Goal: Task Accomplishment & Management: Complete application form

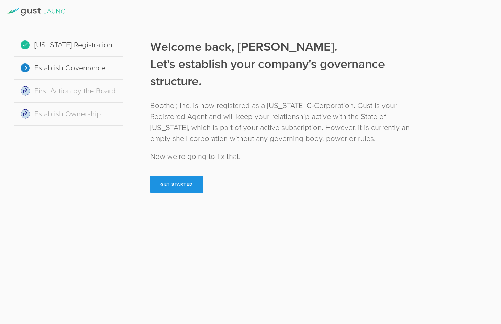
click at [182, 189] on button "Get Started" at bounding box center [176, 184] width 53 height 17
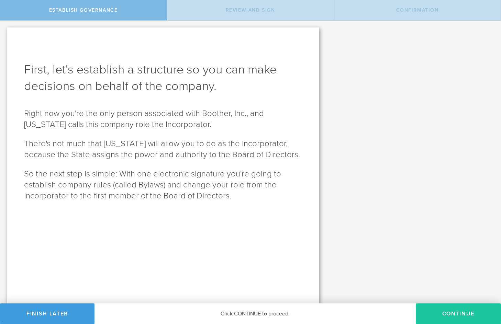
click at [430, 307] on button "Continue" at bounding box center [458, 314] width 85 height 21
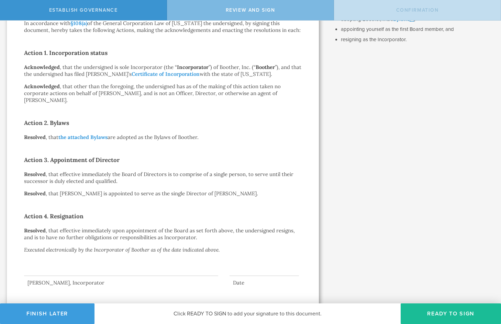
scroll to position [112, 0]
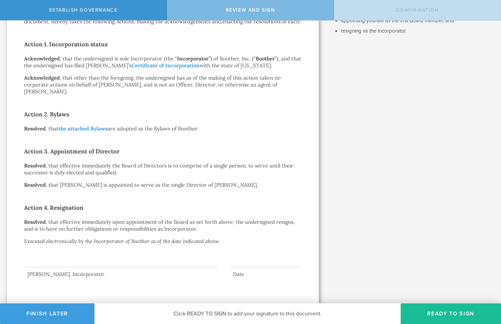
click at [51, 261] on div at bounding box center [121, 253] width 194 height 27
click at [62, 267] on div at bounding box center [121, 253] width 194 height 27
click at [69, 263] on div at bounding box center [121, 253] width 194 height 27
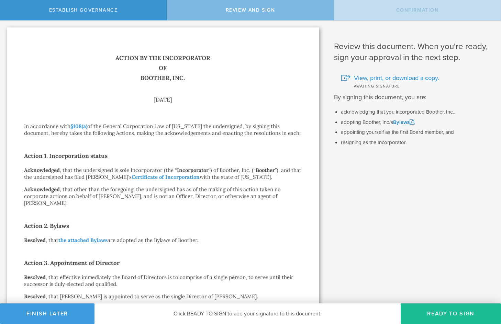
click at [375, 79] on span "View, print, or download a copy." at bounding box center [396, 78] width 85 height 9
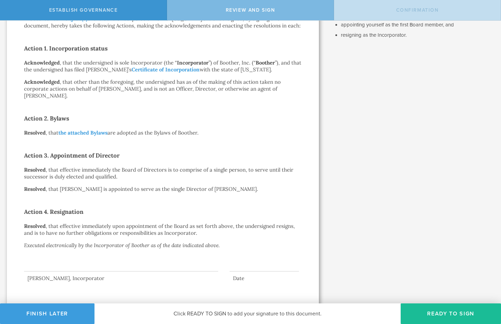
scroll to position [112, 0]
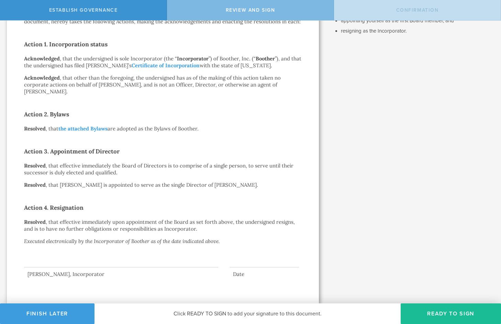
click at [270, 314] on span "Click READY TO SIGN to add your signature to this document." at bounding box center [247, 314] width 148 height 7
click at [428, 308] on button "Ready to Sign" at bounding box center [451, 314] width 100 height 21
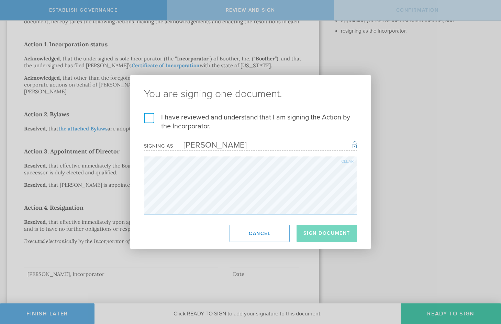
click at [146, 113] on label "I have reviewed and understand that I am signing the Action by the Incorporator." at bounding box center [250, 122] width 213 height 18
click at [0, 0] on input "I have reviewed and understand that I am signing the Action by the Incorporator." at bounding box center [0, 0] width 0 height 0
click at [313, 233] on button "Sign Document" at bounding box center [326, 233] width 60 height 17
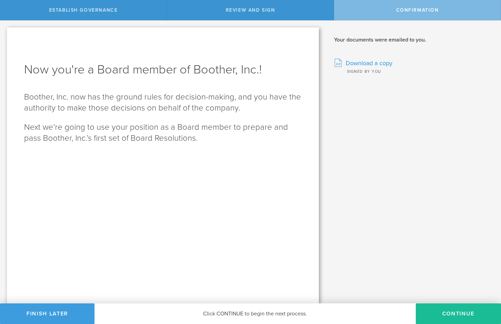
click at [374, 65] on span "Download a copy" at bounding box center [369, 63] width 47 height 9
click at [448, 313] on button "Continue" at bounding box center [458, 314] width 85 height 21
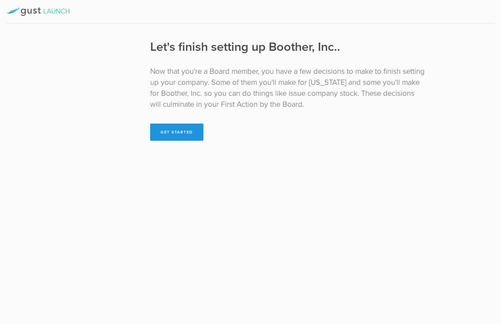
click at [186, 135] on button "Get Started" at bounding box center [176, 132] width 53 height 17
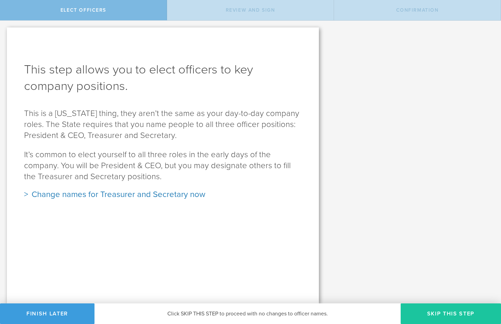
click at [429, 314] on button "Skip this step" at bounding box center [451, 314] width 100 height 21
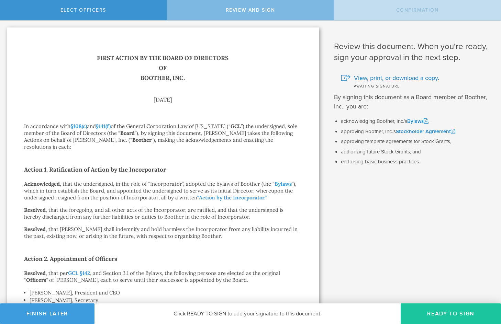
click at [447, 316] on button "Ready to Sign" at bounding box center [451, 314] width 100 height 21
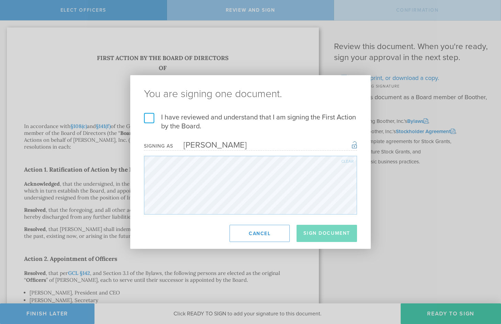
click at [153, 122] on label "I have reviewed and understand that I am signing the First Action by the Board." at bounding box center [250, 122] width 213 height 18
click at [0, 0] on input "I have reviewed and understand that I am signing the First Action by the Board." at bounding box center [0, 0] width 0 height 0
click at [324, 230] on button "Sign Document" at bounding box center [326, 233] width 60 height 17
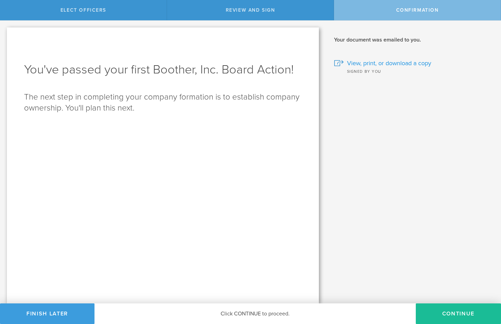
click at [370, 64] on span "View, print, or download a copy" at bounding box center [389, 63] width 84 height 9
click at [442, 309] on button "Continue" at bounding box center [458, 314] width 85 height 21
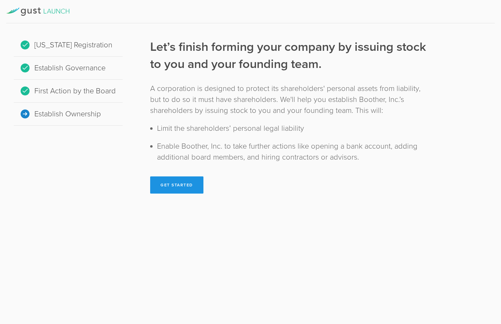
click at [179, 188] on button "Get Started" at bounding box center [176, 185] width 53 height 17
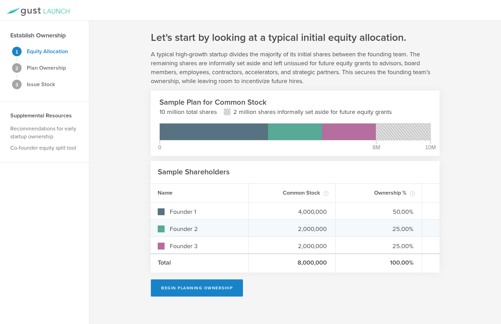
click at [192, 223] on div "Founder 2" at bounding box center [200, 228] width 98 height 16
click at [223, 234] on div "Founder 2" at bounding box center [200, 228] width 98 height 16
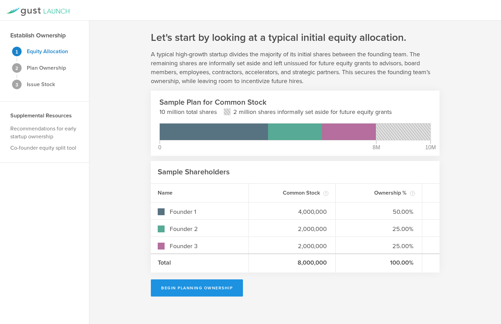
click at [215, 292] on button "Begin Planning Ownership" at bounding box center [197, 288] width 92 height 17
type input "[PERSON_NAME]"
type input "-"
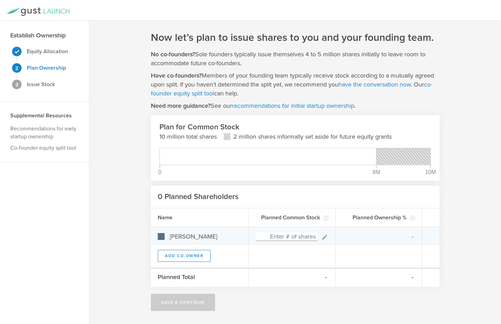
click at [286, 238] on input at bounding box center [287, 237] width 62 height 9
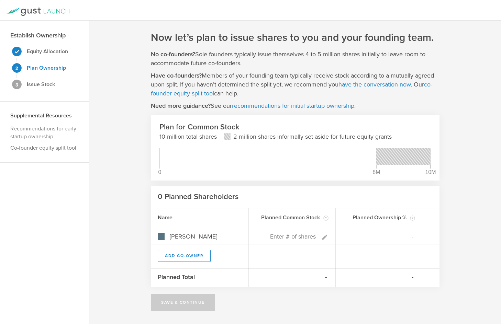
type input "0%"
click at [239, 300] on div "Now let’s plan to issue shares to you and your founding team. No co-founders? S…" at bounding box center [295, 171] width 289 height 280
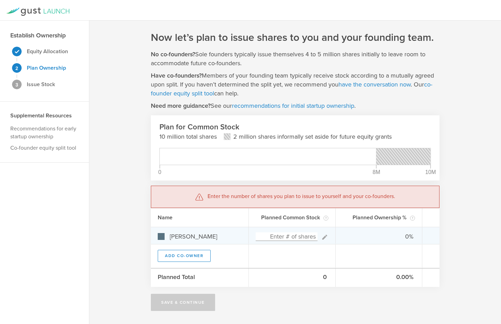
click at [305, 239] on input at bounding box center [287, 237] width 62 height 9
type input "8"
type input "100.00%"
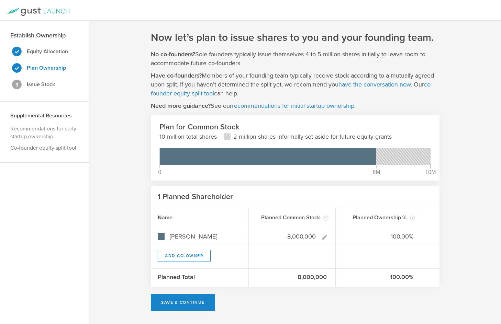
type input "8,000,000"
type gust-number-field "8000000"
click at [300, 297] on div "Now let’s plan to issue shares to you and your founding team. No co-founders? S…" at bounding box center [295, 171] width 289 height 280
click at [204, 306] on button "Save & Continue" at bounding box center [183, 302] width 64 height 17
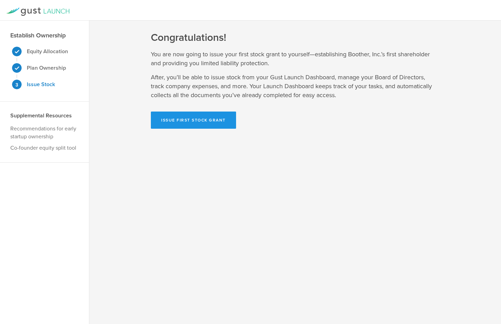
click at [187, 123] on button "Issue First Stock Grant" at bounding box center [193, 120] width 85 height 17
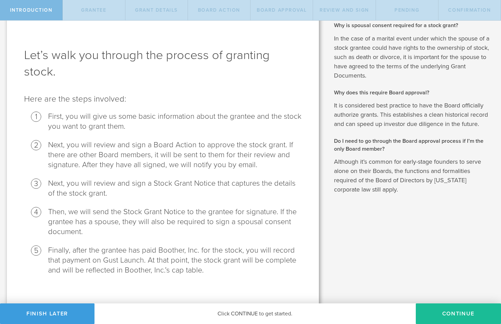
scroll to position [21, 0]
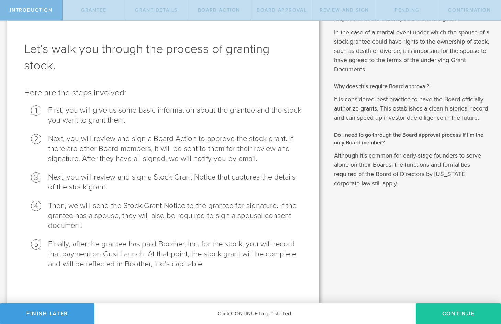
click at [448, 314] on button "Continue" at bounding box center [458, 314] width 85 height 21
radio input "true"
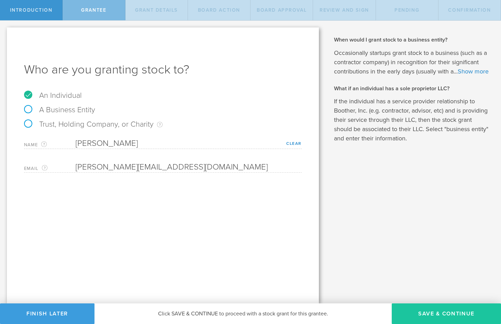
click at [427, 314] on button "Save & Continue" at bounding box center [446, 314] width 109 height 21
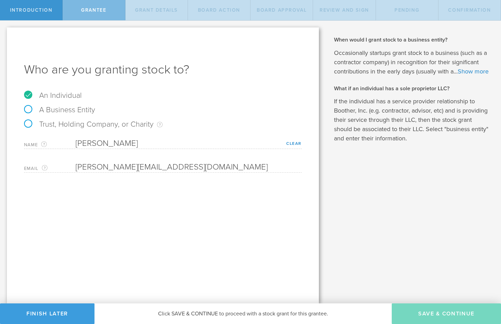
type input "8,000,000"
type input "48"
type input "12"
select select "none"
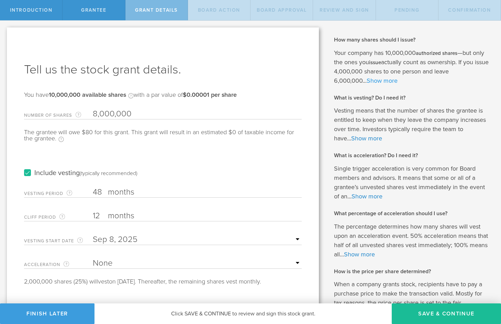
click at [384, 82] on link "Show more" at bounding box center [382, 81] width 31 height 8
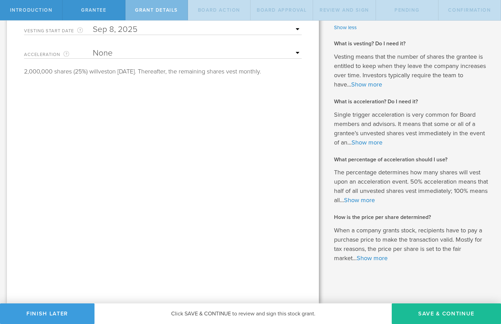
scroll to position [229, 0]
click at [432, 310] on button "Save & Continue" at bounding box center [446, 314] width 109 height 21
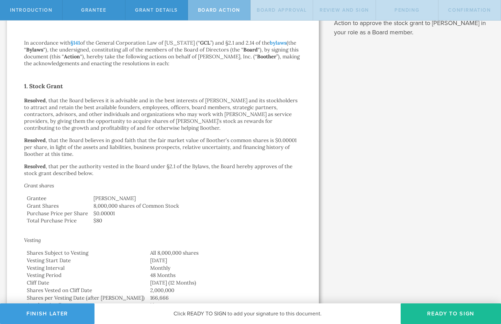
scroll to position [0, 0]
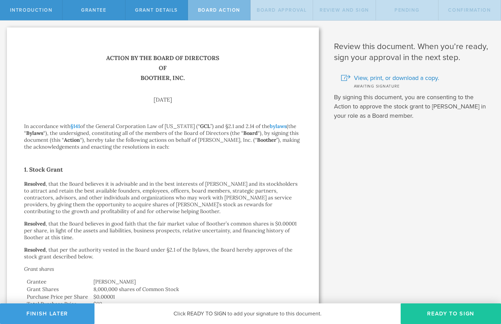
click at [451, 312] on button "Ready to Sign" at bounding box center [451, 314] width 100 height 21
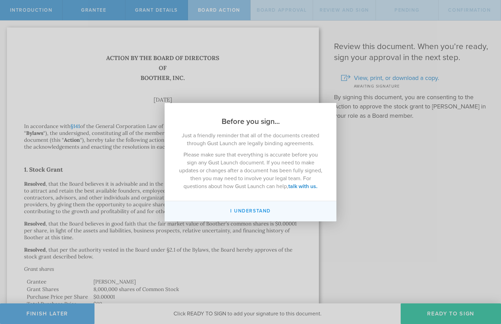
click at [258, 213] on button "I understand" at bounding box center [251, 211] width 172 height 20
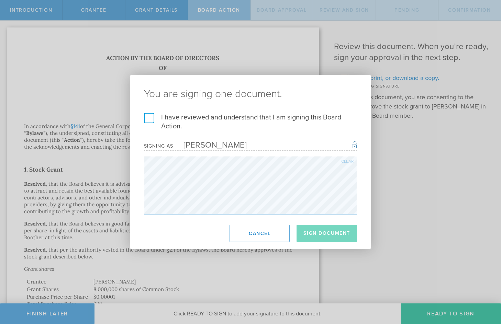
click at [144, 119] on div "I have reviewed and understand that I am signing this Board Action. I understan…" at bounding box center [250, 164] width 240 height 102
click at [146, 119] on label "I have reviewed and understand that I am signing this Board Action." at bounding box center [250, 122] width 213 height 18
click at [0, 0] on input "I have reviewed and understand that I am signing this Board Action." at bounding box center [0, 0] width 0 height 0
click at [319, 230] on button "Sign Document" at bounding box center [326, 233] width 60 height 17
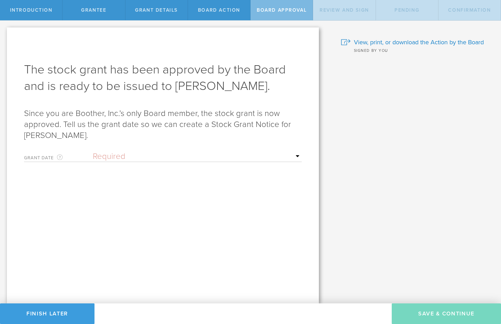
click at [137, 157] on select "Required Upon grantee's signature A specific date" at bounding box center [197, 157] width 209 height 10
select select "uponGranteeSignature"
click at [93, 152] on select "Required Upon grantee's signature A specific date" at bounding box center [197, 157] width 209 height 10
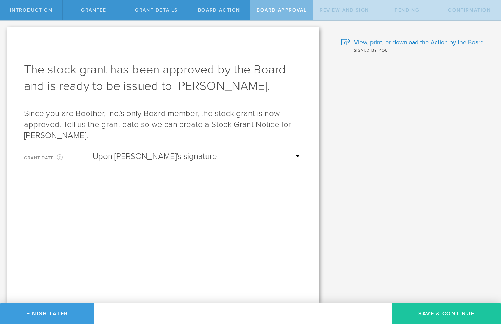
click at [418, 304] on button "Save & Continue" at bounding box center [446, 314] width 109 height 21
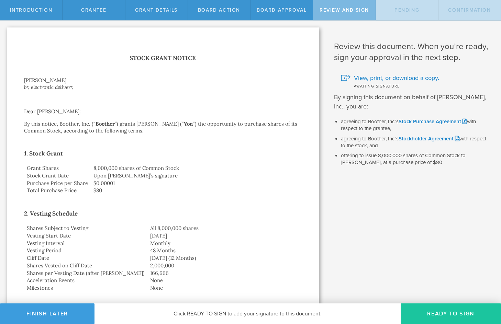
click at [437, 305] on button "Ready to Sign" at bounding box center [451, 314] width 100 height 21
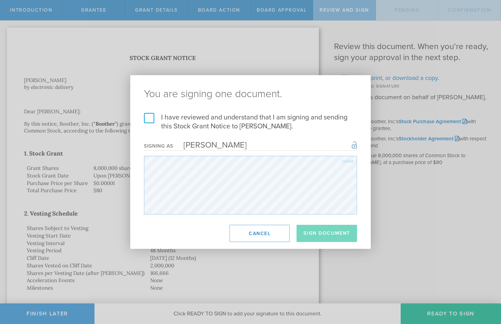
click at [158, 120] on label "I have reviewed and understand that I am signing and sending this Stock Grant N…" at bounding box center [250, 122] width 213 height 18
click at [0, 0] on input "I have reviewed and understand that I am signing and sending this Stock Grant N…" at bounding box center [0, 0] width 0 height 0
click at [329, 231] on button "Sign Document" at bounding box center [326, 233] width 60 height 17
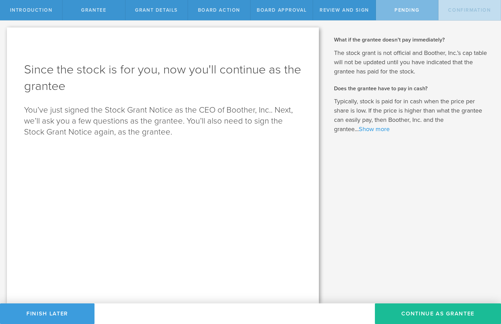
click at [383, 128] on link "Show more" at bounding box center [374, 129] width 31 height 8
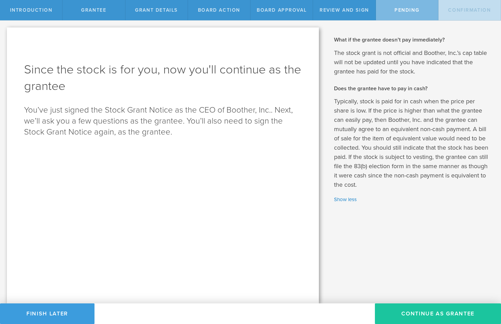
click at [437, 313] on button "Continue as Grantee" at bounding box center [438, 314] width 126 height 21
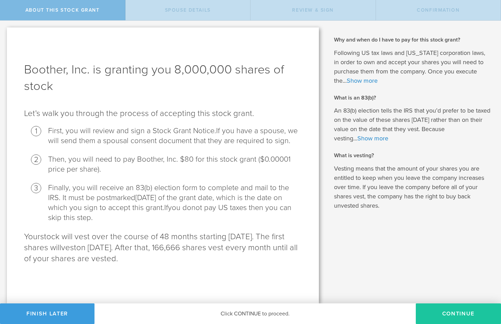
click at [455, 314] on button "CONTINUE" at bounding box center [458, 314] width 85 height 21
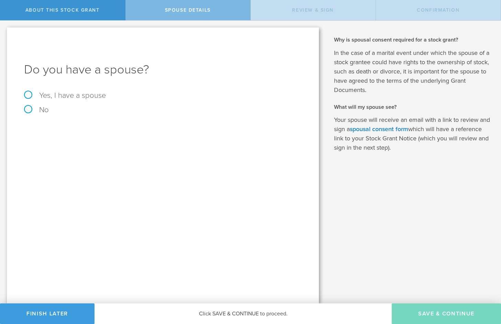
drag, startPoint x: 28, startPoint y: 109, endPoint x: 62, endPoint y: 121, distance: 35.9
click at [27, 109] on label "No" at bounding box center [163, 110] width 278 height 8
click at [4, 32] on input "No" at bounding box center [2, 26] width 4 height 11
radio input "true"
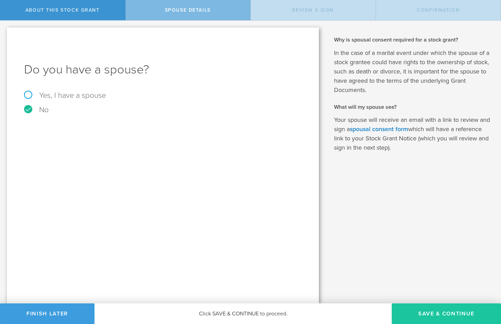
click at [424, 310] on button "Save & Continue" at bounding box center [446, 314] width 109 height 21
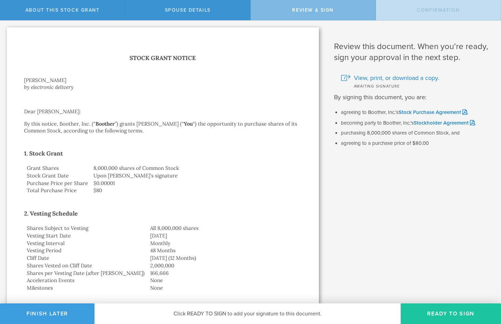
click at [430, 310] on button "Ready to Sign" at bounding box center [451, 314] width 100 height 21
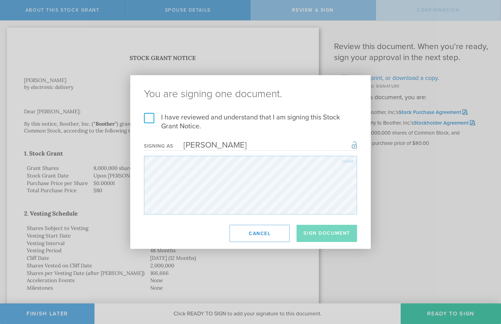
click at [149, 120] on label "I have reviewed and understand that I am signing this Stock Grant Notice." at bounding box center [250, 122] width 213 height 18
click at [0, 0] on input "I have reviewed and understand that I am signing this Stock Grant Notice." at bounding box center [0, 0] width 0 height 0
click at [321, 235] on button "Sign Document" at bounding box center [326, 233] width 60 height 17
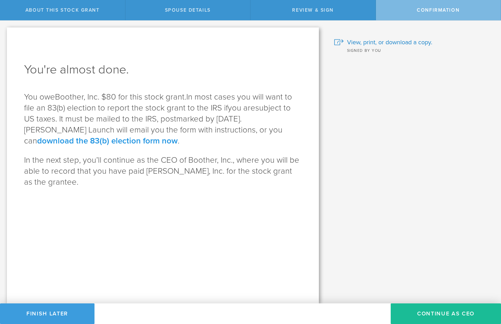
click at [178, 136] on link "download the 83(b) election form now" at bounding box center [107, 141] width 141 height 10
click at [458, 313] on button "Continue as CEO" at bounding box center [446, 314] width 110 height 21
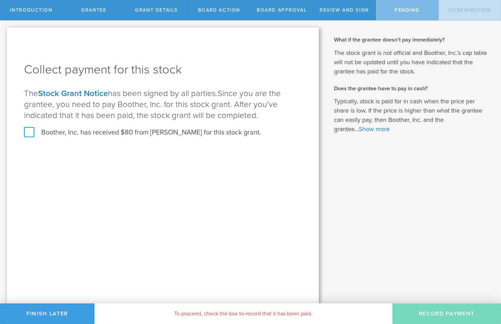
click at [111, 213] on div "Collect payment for this stock The Stock Grant Notice has been signed by all pa…" at bounding box center [163, 165] width 312 height 276
click at [381, 128] on link "Show more" at bounding box center [374, 129] width 31 height 8
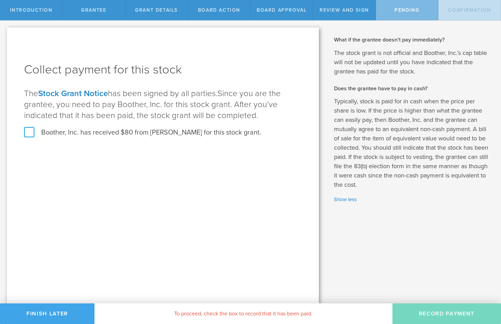
click at [62, 316] on button "Finish Later" at bounding box center [47, 314] width 94 height 21
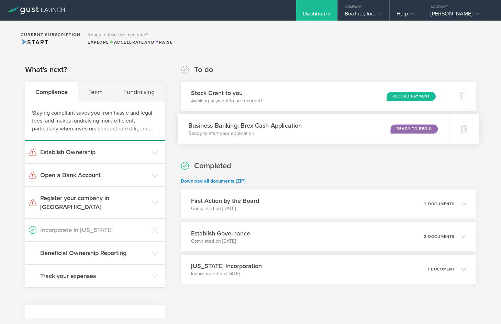
click at [345, 136] on div "Business Banking: Brex Cash Application Ready to start your application Ready t…" at bounding box center [313, 129] width 271 height 30
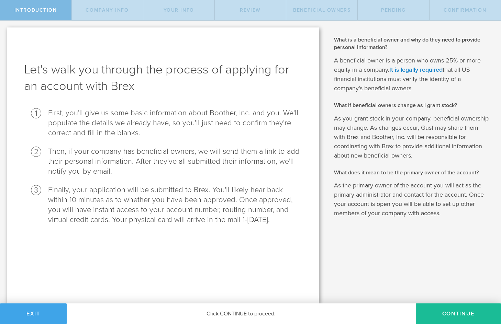
click at [28, 307] on button "Exit" at bounding box center [33, 314] width 67 height 21
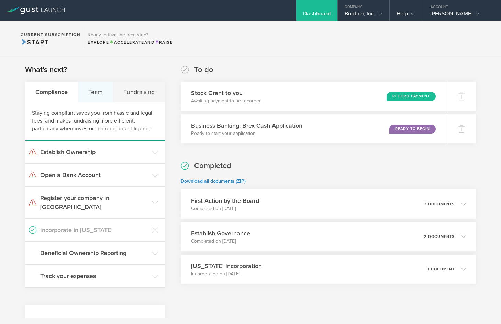
click at [102, 87] on div "Team" at bounding box center [95, 92] width 35 height 21
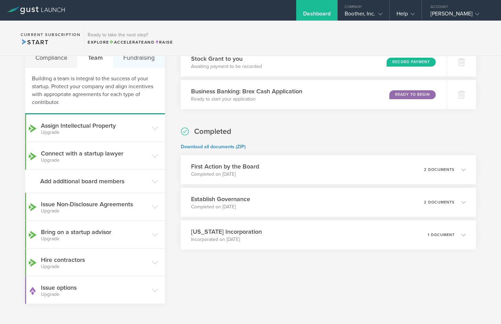
click at [143, 61] on div "Fundraising" at bounding box center [139, 57] width 52 height 21
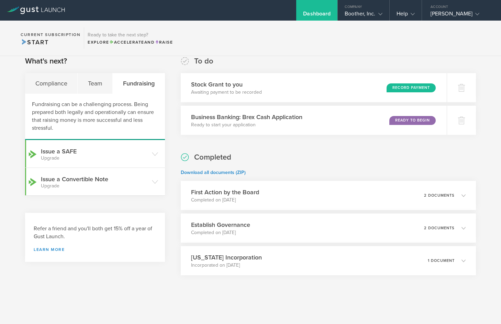
scroll to position [9, 0]
click at [56, 86] on div "Compliance" at bounding box center [51, 83] width 53 height 21
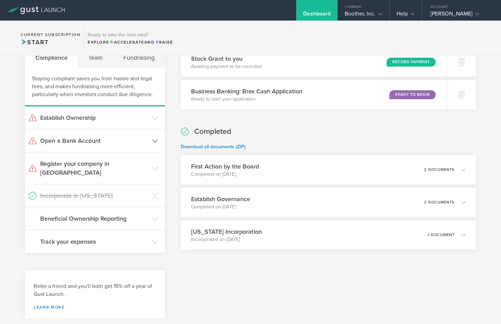
click at [146, 142] on h3 "Open a Bank Account" at bounding box center [94, 140] width 108 height 9
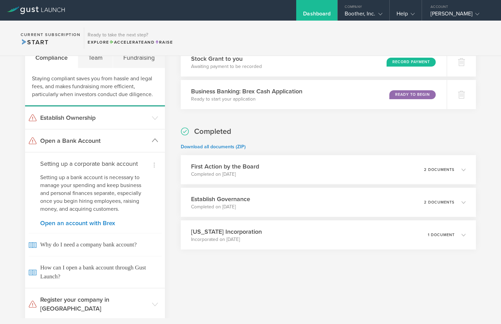
click at [160, 143] on header "Open a Bank Account" at bounding box center [95, 141] width 140 height 23
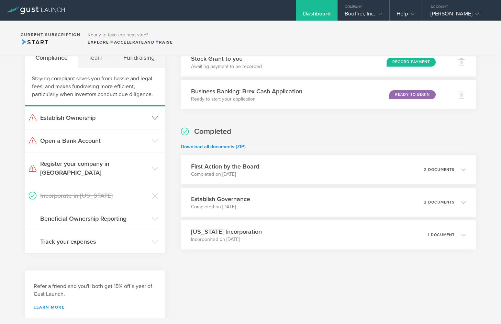
click at [158, 127] on header "Establish Ownership" at bounding box center [95, 118] width 140 height 23
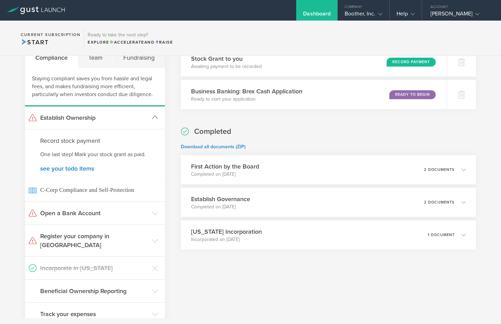
click at [153, 122] on header "Establish Ownership" at bounding box center [95, 118] width 140 height 23
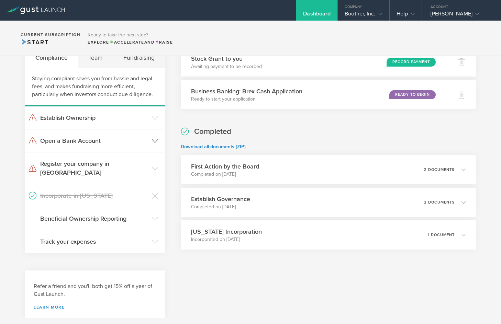
scroll to position [42, 0]
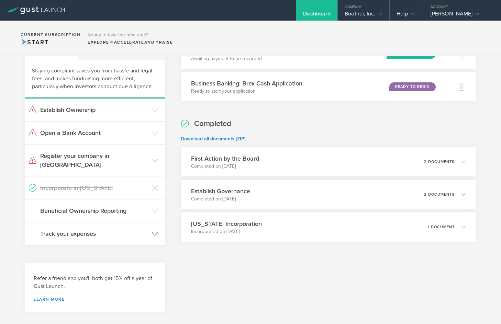
click at [140, 229] on h3 "Track your expenses" at bounding box center [94, 233] width 108 height 9
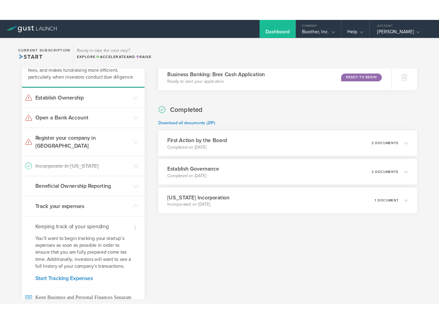
scroll to position [0, 0]
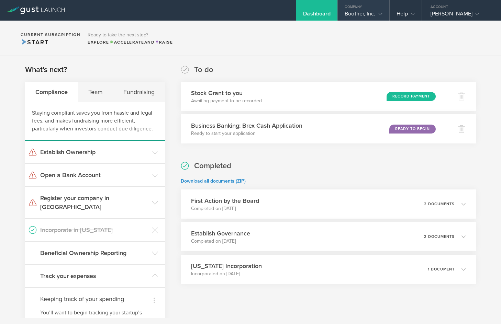
click at [371, 7] on div "Company" at bounding box center [363, 5] width 51 height 10
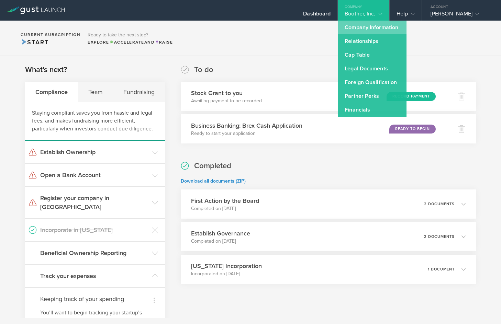
click at [371, 29] on link "Company Information" at bounding box center [372, 28] width 69 height 14
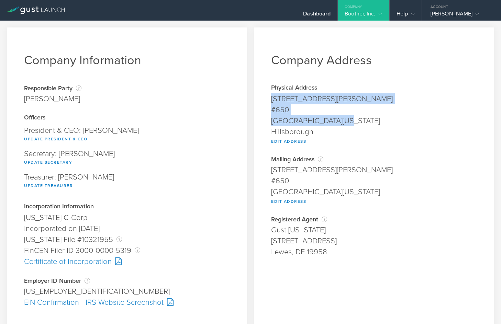
drag, startPoint x: 268, startPoint y: 100, endPoint x: 346, endPoint y: 121, distance: 80.7
click at [346, 121] on span "501 E Kennedy Blvd #650 Tampa, Florida 33602 Hillsborough Edit Address" at bounding box center [374, 118] width 206 height 51
copy span "501 E Kennedy Blvd #650 Tampa, Florida 33602"
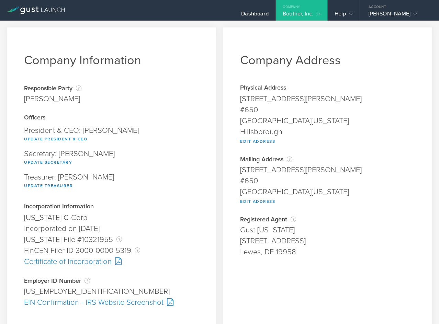
click at [195, 69] on div "Company Information Responsible Party The name of the party responsible for fil…" at bounding box center [111, 181] width 209 height 308
click at [36, 9] on icon at bounding box center [36, 11] width 58 height 8
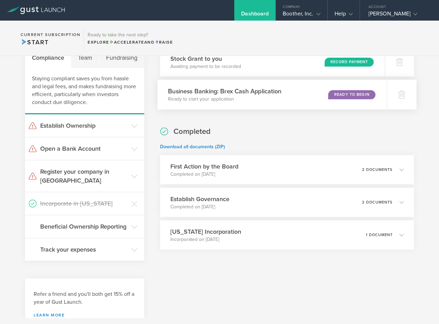
scroll to position [59, 0]
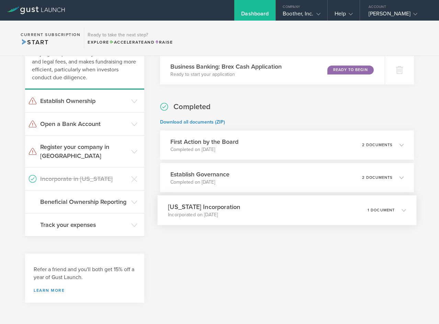
click at [392, 205] on div "1 document" at bounding box center [387, 211] width 38 height 12
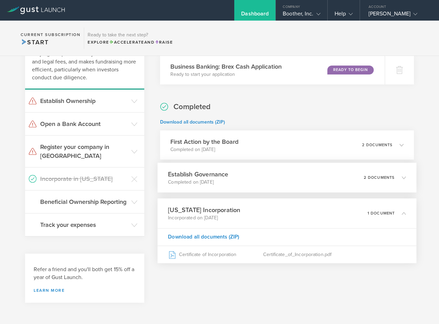
click at [299, 181] on div "Establish Governance Completed on Sep 8, 2025 2 documents" at bounding box center [286, 178] width 259 height 30
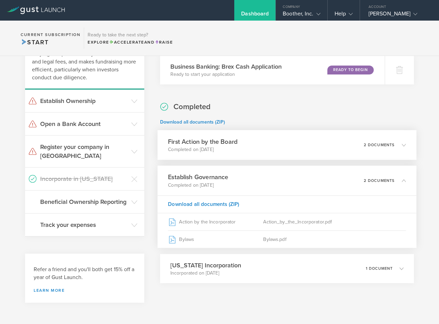
click at [306, 149] on div "First Action by the Board Completed on Sep 8, 2025 2 documents" at bounding box center [286, 145] width 259 height 30
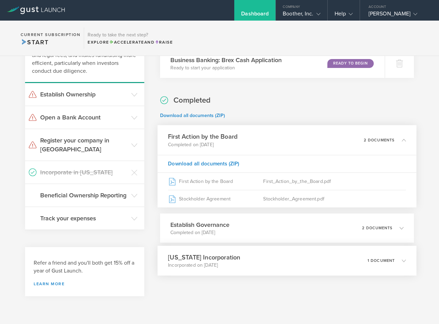
click at [336, 258] on div "Delaware Incorporation Incorporated on Sep 5, 2025 1 document" at bounding box center [286, 261] width 259 height 30
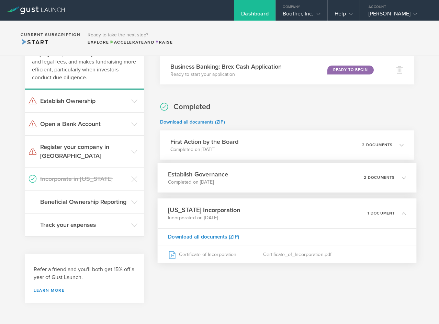
click at [293, 183] on div "Establish Governance Completed on Sep 8, 2025 2 documents" at bounding box center [286, 178] width 259 height 30
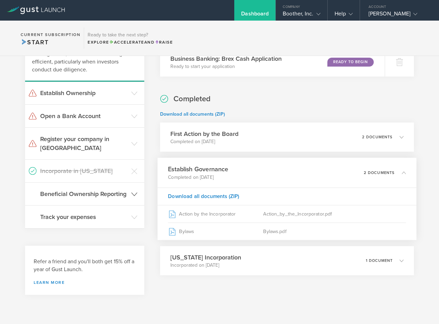
scroll to position [0, 0]
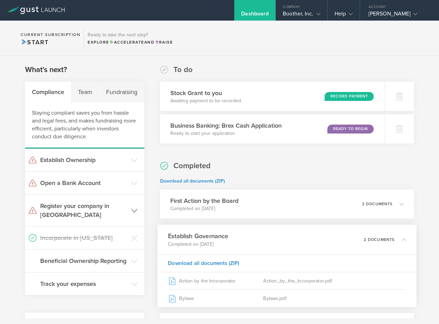
click at [132, 209] on icon at bounding box center [134, 211] width 6 height 6
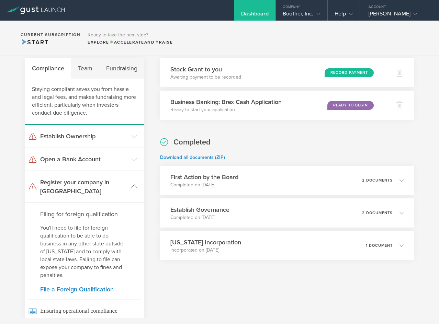
scroll to position [34, 0]
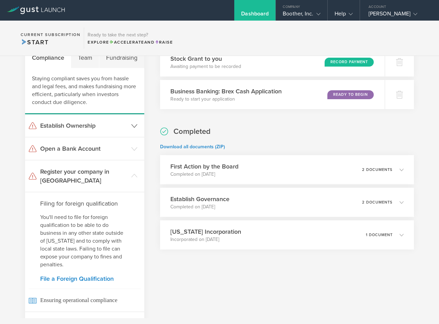
click at [131, 130] on header "Establish Ownership" at bounding box center [84, 125] width 119 height 23
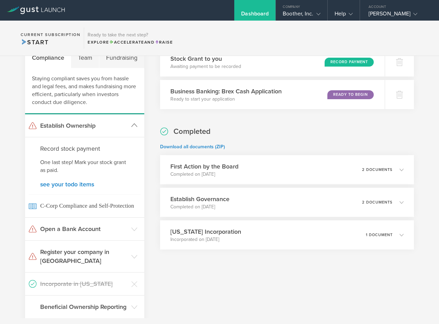
click at [131, 130] on header "Establish Ownership" at bounding box center [84, 125] width 119 height 23
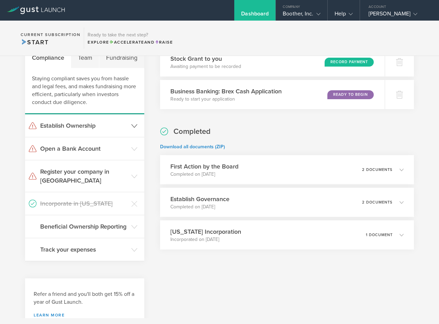
click at [126, 128] on header "Establish Ownership" at bounding box center [84, 125] width 119 height 23
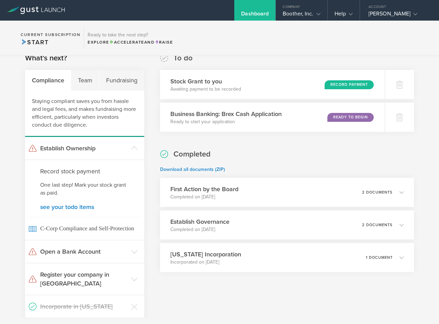
scroll to position [0, 0]
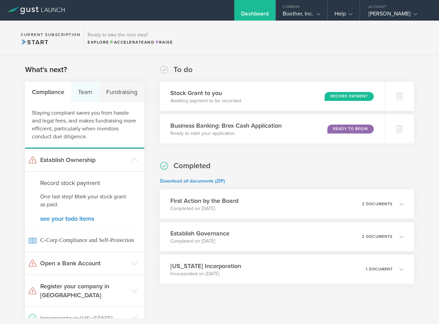
click at [83, 91] on div "Team" at bounding box center [85, 92] width 28 height 21
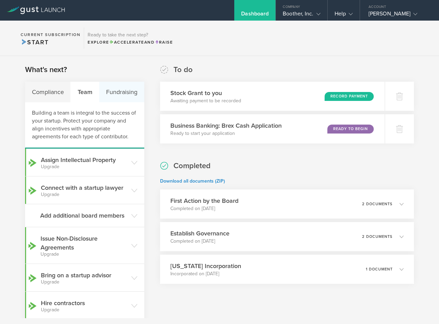
click at [115, 91] on div "Fundraising" at bounding box center [121, 92] width 45 height 21
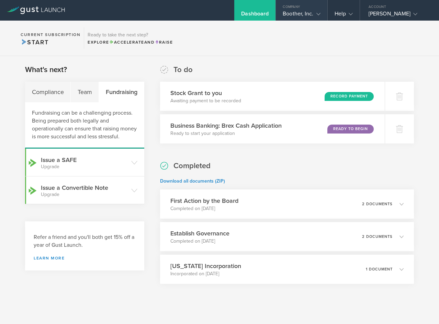
click at [316, 10] on div "Company" at bounding box center [301, 5] width 51 height 10
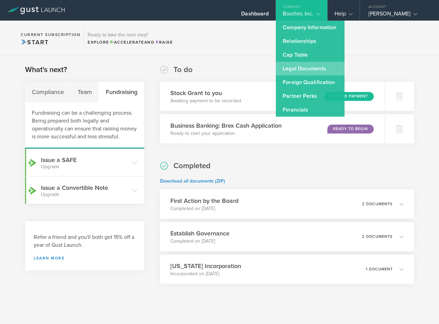
click at [318, 67] on link "Legal Documents" at bounding box center [310, 69] width 69 height 14
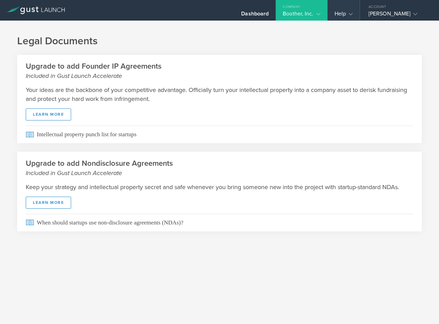
click at [350, 11] on gust-icon at bounding box center [349, 13] width 7 height 7
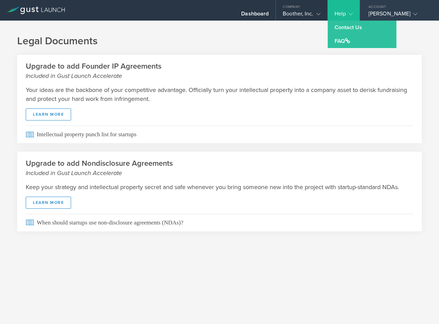
click at [404, 10] on div "Jonathan Truong" at bounding box center [398, 15] width 58 height 10
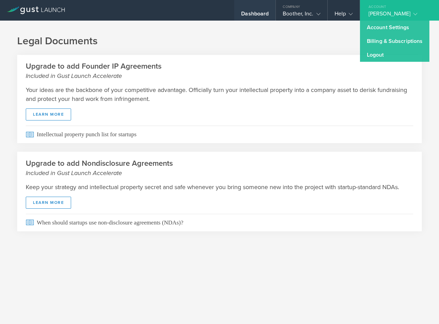
click at [260, 11] on div "Dashboard" at bounding box center [254, 15] width 27 height 10
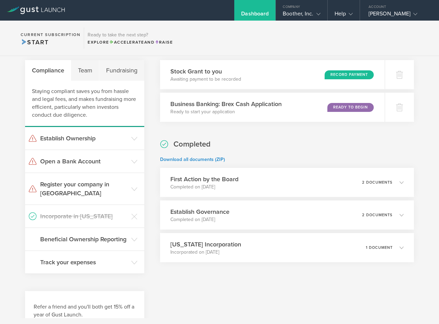
scroll to position [59, 0]
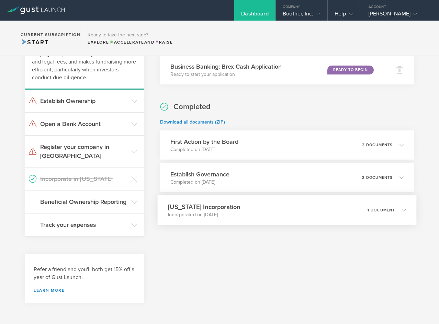
click at [402, 212] on icon at bounding box center [404, 210] width 4 height 4
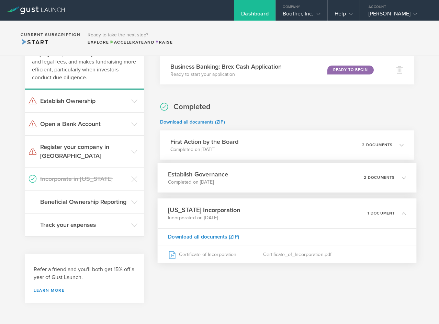
click at [396, 180] on icon at bounding box center [400, 178] width 11 height 6
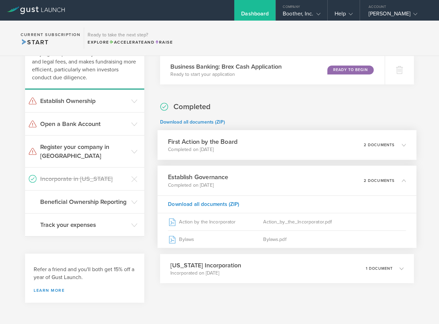
click at [399, 150] on div "2 documents" at bounding box center [384, 145] width 42 height 12
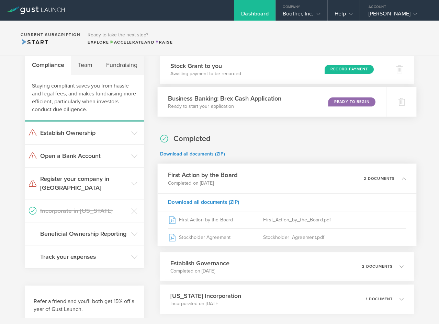
scroll to position [0, 0]
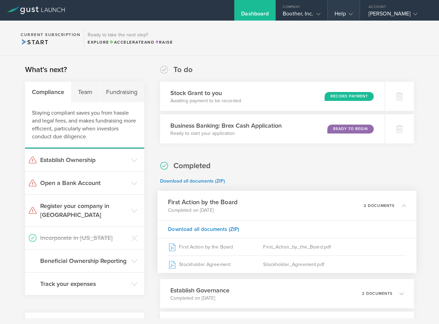
click at [345, 13] on div "Help" at bounding box center [344, 15] width 18 height 10
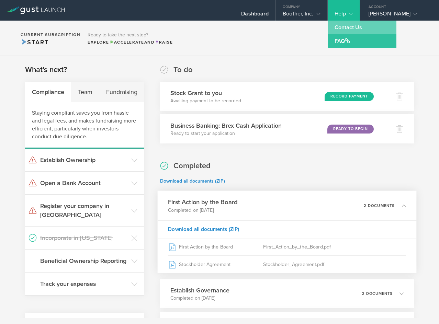
click at [343, 31] on link "Contact Us" at bounding box center [362, 28] width 69 height 14
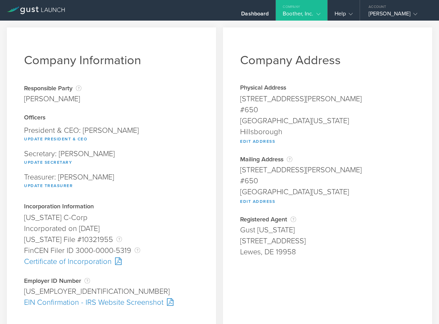
click at [93, 304] on div "EIN Confirmation - IRS Website Screenshot" at bounding box center [111, 302] width 175 height 11
click at [215, 141] on div "Company Information Responsible Party The name of the party responsible for fil…" at bounding box center [111, 260] width 216 height 473
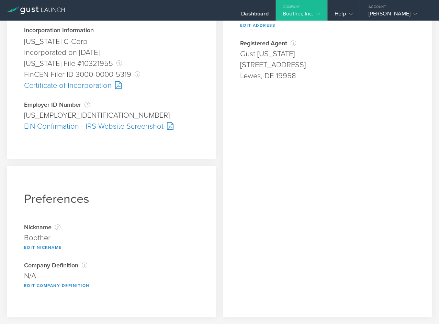
scroll to position [108, 0]
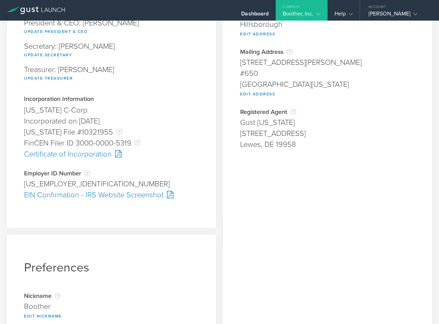
click at [87, 155] on div "Certificate of Incorporation" at bounding box center [111, 154] width 175 height 11
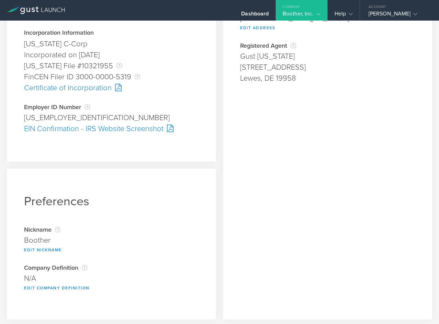
scroll to position [176, 0]
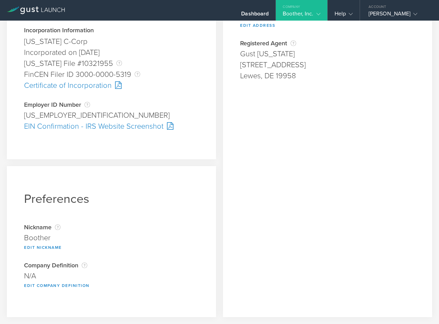
click at [123, 130] on div "EIN Confirmation - IRS Website Screenshot" at bounding box center [111, 126] width 175 height 11
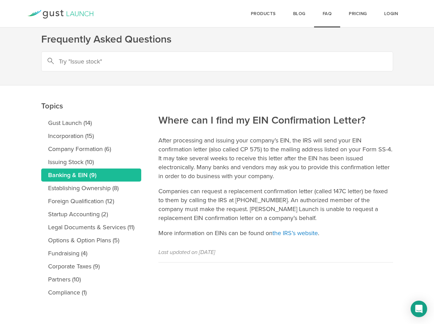
scroll to position [11, 0]
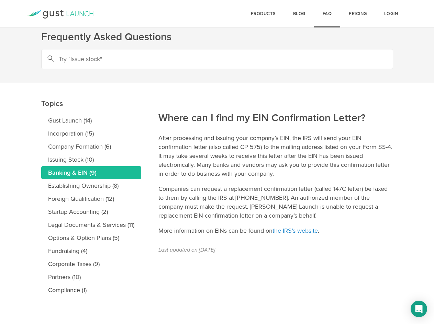
click at [80, 172] on link "Banking & EIN (9)" at bounding box center [91, 172] width 100 height 13
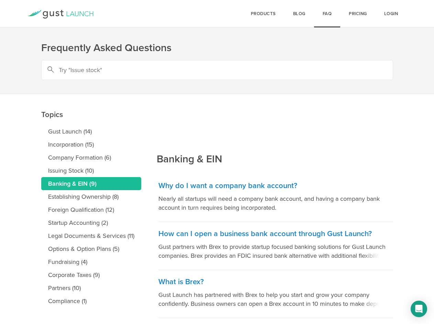
click at [135, 66] on input "text" at bounding box center [217, 70] width 352 height 20
type input "irs letter"
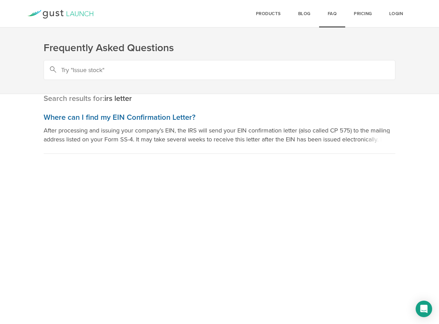
click at [144, 134] on p "After processing and issuing your company’s EIN, the IRS will send your EIN con…" at bounding box center [220, 135] width 352 height 18
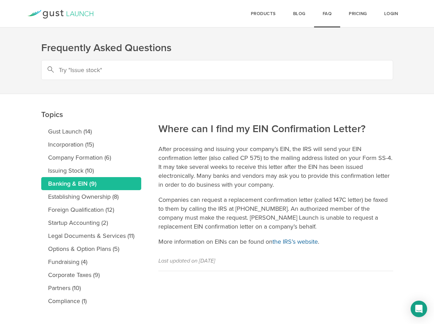
click at [309, 242] on link "the IRS’s website" at bounding box center [294, 242] width 45 height 8
